Goal: Task Accomplishment & Management: Manage account settings

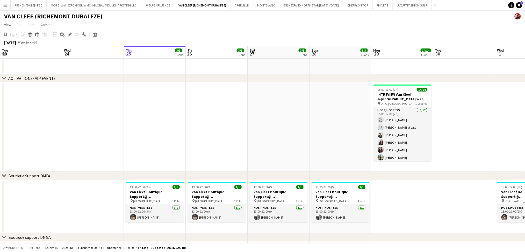
scroll to position [0, 210]
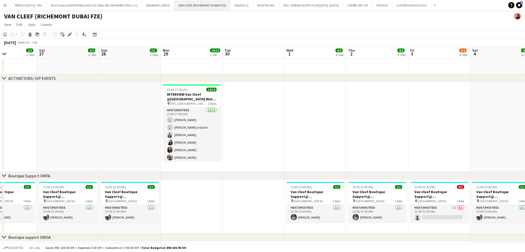
click at [200, 6] on button "VAN CLEEF (RICHEMONT DUBAI FZE) Close" at bounding box center [202, 5] width 56 height 10
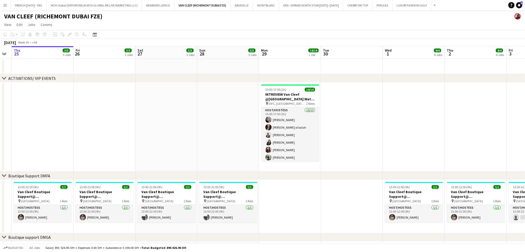
scroll to position [0, 187]
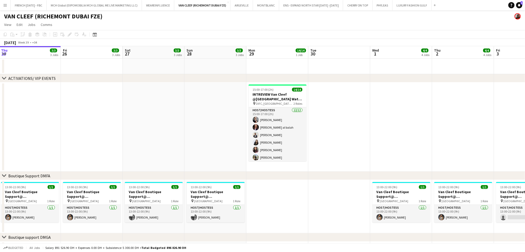
drag, startPoint x: 351, startPoint y: 135, endPoint x: 344, endPoint y: 135, distance: 6.5
click at [344, 135] on app-calendar-viewport "Mon 22 2/2 1 Job Tue 23 Wed 24 Thu 25 3/3 3 Jobs Fri 26 3/3 3 Jobs Sat 27 3/3 3…" at bounding box center [262, 252] width 525 height 413
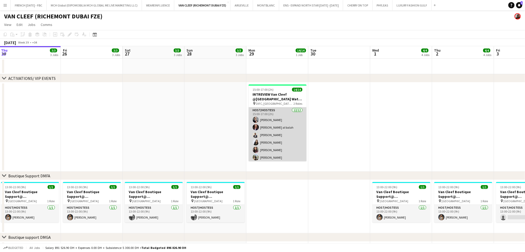
click at [278, 130] on app-card-role "Host/Hostess [DATE] 15:00-17:00 (2h) [PERSON_NAME] [PERSON_NAME] al balah [PERS…" at bounding box center [278, 157] width 58 height 100
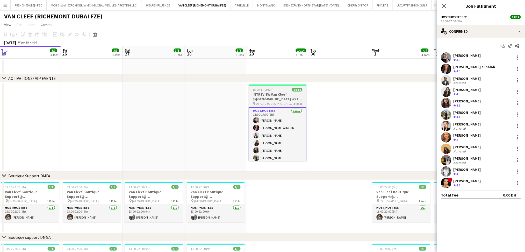
click at [279, 95] on h3 "INTREVIEW Van Cleef @[GEOGRAPHIC_DATA] Watch Week 2025" at bounding box center [278, 96] width 58 height 9
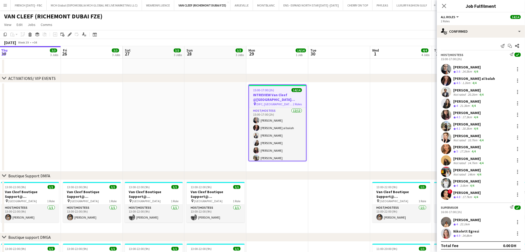
click at [471, 125] on div "[PERSON_NAME]" at bounding box center [466, 124] width 27 height 5
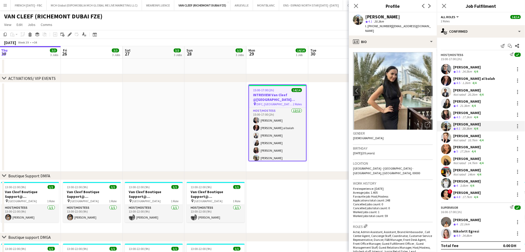
click at [473, 137] on div "[PERSON_NAME]" at bounding box center [468, 135] width 31 height 5
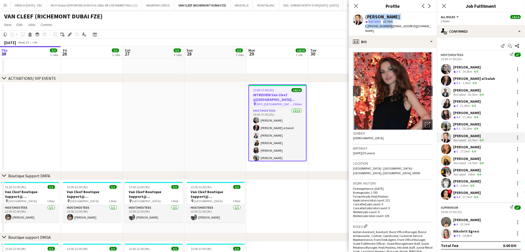
drag, startPoint x: 365, startPoint y: 16, endPoint x: 388, endPoint y: 27, distance: 24.8
click at [388, 27] on div "[PERSON_NAME] star Not rated 10.7km t. [PHONE_NUMBER] | [EMAIL_ADDRESS][DOMAIN_…" at bounding box center [398, 23] width 67 height 19
copy div "[PERSON_NAME] star Not rated 10.7km t. [PHONE_NUMBER]"
click at [472, 150] on div "4/4" at bounding box center [474, 151] width 6 height 4
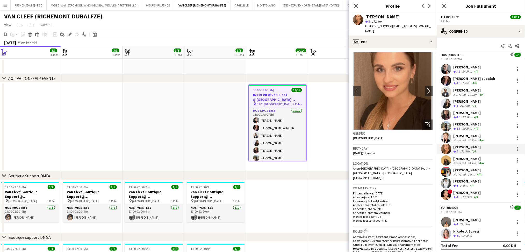
click at [471, 157] on div "[PERSON_NAME]" at bounding box center [468, 158] width 31 height 5
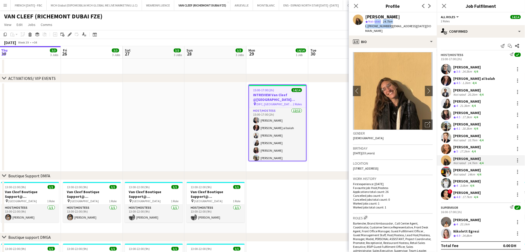
drag, startPoint x: 387, startPoint y: 25, endPoint x: 375, endPoint y: 21, distance: 12.3
click at [375, 21] on div "[PERSON_NAME] star Not rated 14.7km t. [PHONE_NUMBER] | [EMAIL_ADDRESS][DATE][D…" at bounding box center [398, 23] width 67 height 19
click at [392, 28] on div "t. [PHONE_NUMBER] | [EMAIL_ADDRESS][DATE][DOMAIN_NAME]" at bounding box center [398, 28] width 67 height 9
drag, startPoint x: 388, startPoint y: 26, endPoint x: 366, endPoint y: 17, distance: 23.5
click at [366, 17] on div "[PERSON_NAME] star Not rated 14.7km t. [PHONE_NUMBER] | [EMAIL_ADDRESS][DATE][D…" at bounding box center [398, 23] width 67 height 19
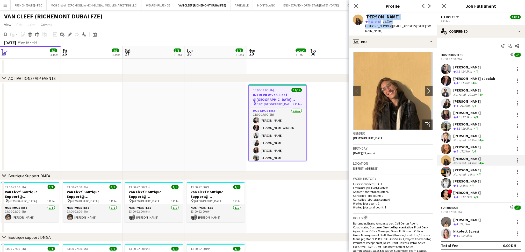
copy div "[PERSON_NAME] star Not rated 14.7km t. [PHONE_NUMBER]"
click at [476, 172] on div "[PERSON_NAME]" at bounding box center [467, 170] width 29 height 5
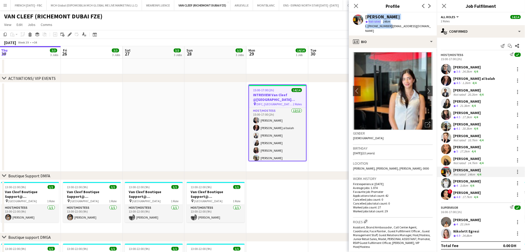
drag, startPoint x: 388, startPoint y: 27, endPoint x: 366, endPoint y: 16, distance: 24.4
click at [366, 16] on div "[PERSON_NAME] star Not rated 14km t. [PHONE_NUMBER] | [EMAIL_ADDRESS][DOMAIN_NA…" at bounding box center [398, 23] width 67 height 19
copy div "[PERSON_NAME] star Not rated 14km t. [PHONE_NUMBER]"
click at [462, 186] on div "3.6km" at bounding box center [464, 185] width 10 height 4
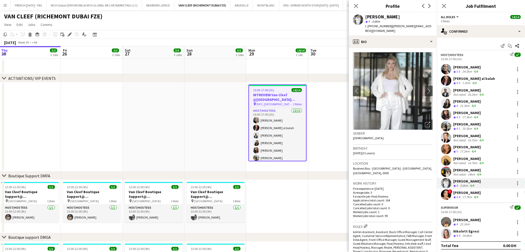
click at [469, 191] on div "[PERSON_NAME]" at bounding box center [466, 192] width 27 height 5
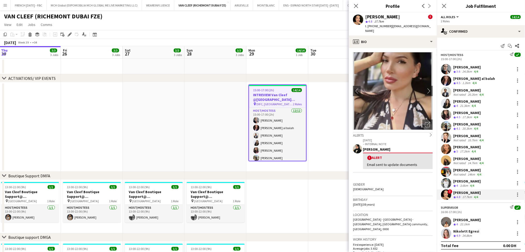
click at [467, 221] on div "[PERSON_NAME]" at bounding box center [466, 219] width 27 height 5
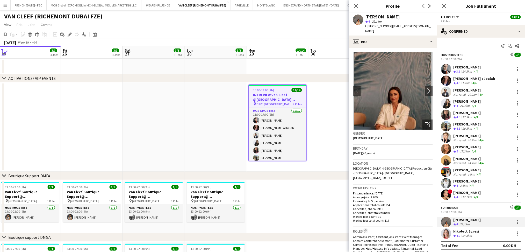
click at [470, 235] on div "24.8km" at bounding box center [467, 235] width 12 height 4
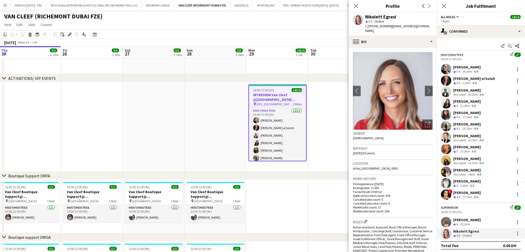
click at [470, 141] on div "10.7km" at bounding box center [473, 140] width 12 height 4
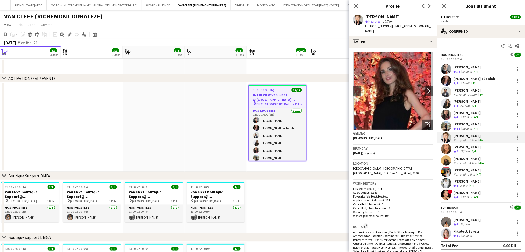
click at [389, 29] on div "[PERSON_NAME] star Not rated 10.7km t. [PHONE_NUMBER] | [EMAIL_ADDRESS][DOMAIN_…" at bounding box center [393, 23] width 88 height 23
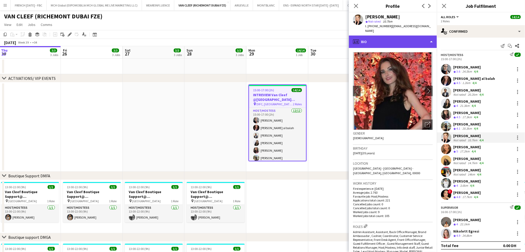
click at [398, 38] on div "profile Bio" at bounding box center [393, 41] width 88 height 12
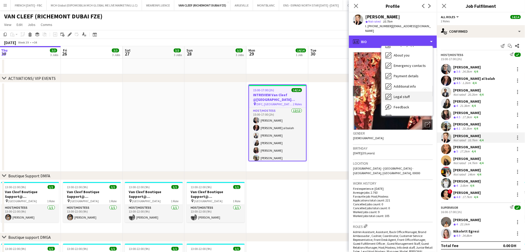
scroll to position [28, 0]
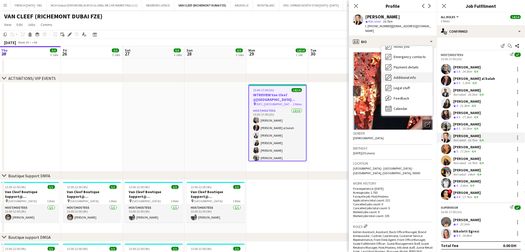
click at [409, 75] on span "Additional info" at bounding box center [405, 77] width 22 height 5
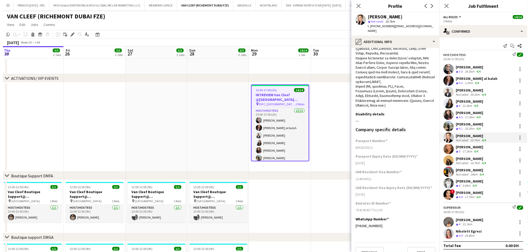
scroll to position [141, 0]
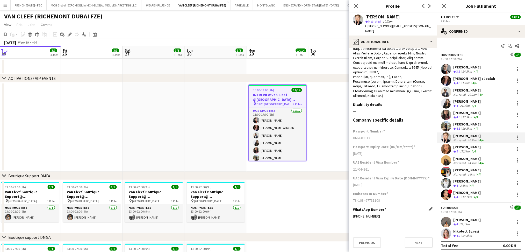
click at [372, 217] on div "[PHONE_NUMBER]" at bounding box center [393, 216] width 80 height 5
copy div "375336105861"
click at [364, 216] on div "[PHONE_NUMBER]" at bounding box center [393, 216] width 80 height 5
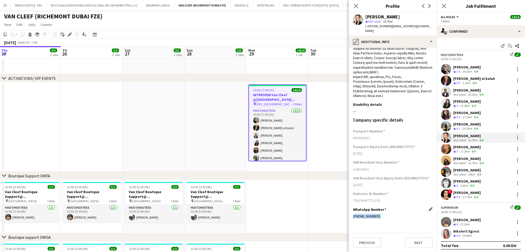
click at [364, 216] on div "[PHONE_NUMBER]" at bounding box center [393, 216] width 80 height 5
click at [264, 26] on app-page-menu "View Day view expanded Day view collapsed Month view Date picker Jump to [DATE]…" at bounding box center [262, 25] width 525 height 10
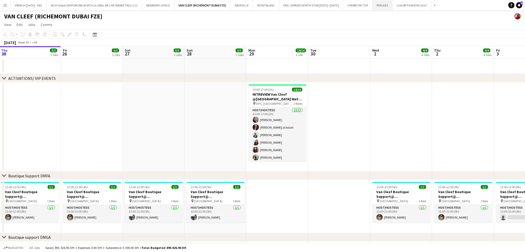
click at [386, 7] on button "PHYLEAS Close" at bounding box center [383, 5] width 20 height 10
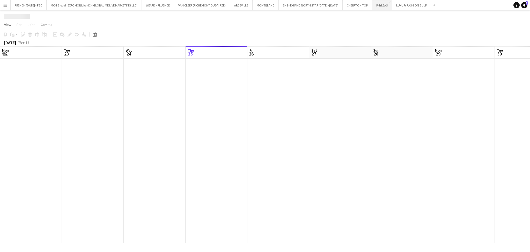
scroll to position [0, 123]
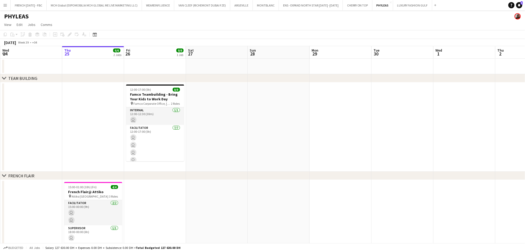
click at [523, 5] on div "Help Notifications 5" at bounding box center [516, 5] width 17 height 6
click at [519, 3] on link "Notifications 5" at bounding box center [519, 5] width 6 height 6
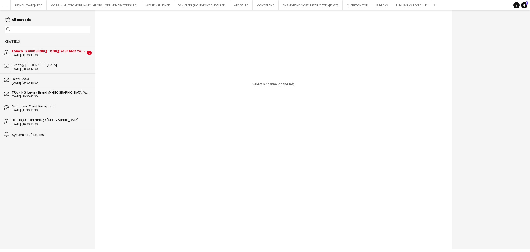
click at [54, 51] on div "Famco Teambuilding - Bring Your Kids to Work Day" at bounding box center [49, 50] width 74 height 5
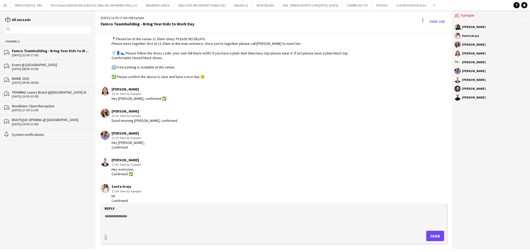
scroll to position [159, 0]
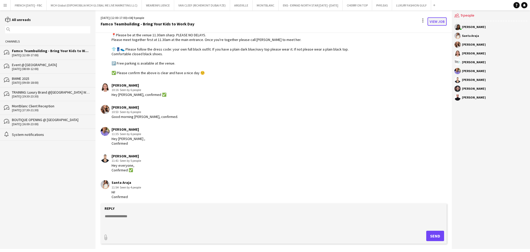
click at [445, 19] on link "View Job" at bounding box center [437, 21] width 19 height 8
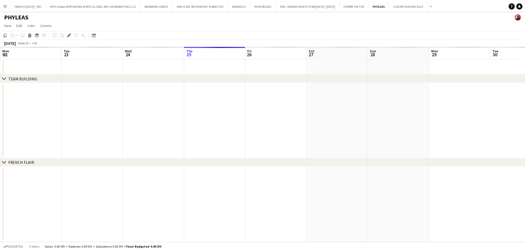
scroll to position [0, 178]
